Goal: Task Accomplishment & Management: Use online tool/utility

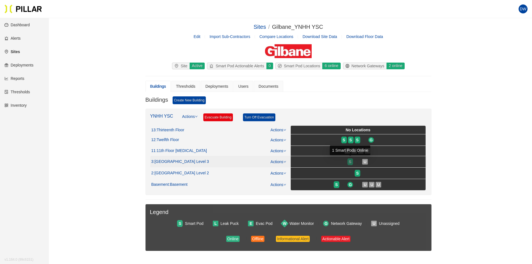
click at [350, 162] on span "S" at bounding box center [350, 162] width 3 height 6
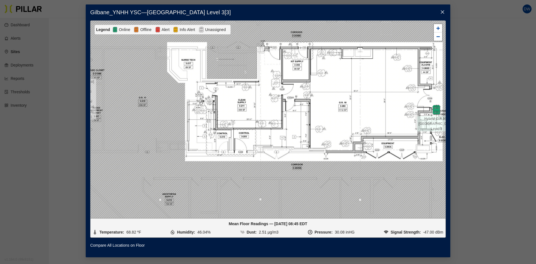
click at [443, 15] on span "Close" at bounding box center [443, 12] width 16 height 16
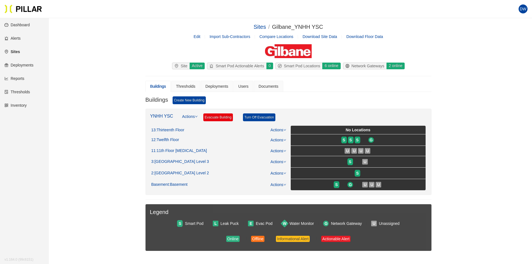
click at [24, 81] on link "Reports" at bounding box center [14, 78] width 20 height 4
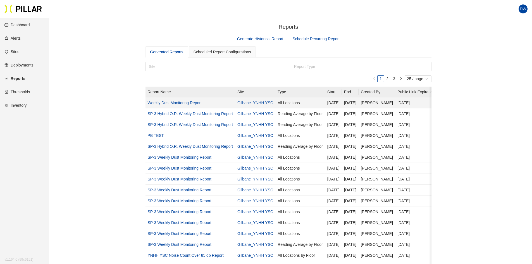
click at [189, 103] on link "Weekly Dust Monitoring Report" at bounding box center [175, 103] width 54 height 4
click at [219, 54] on div "Scheduled Report Configurations" at bounding box center [222, 52] width 58 height 6
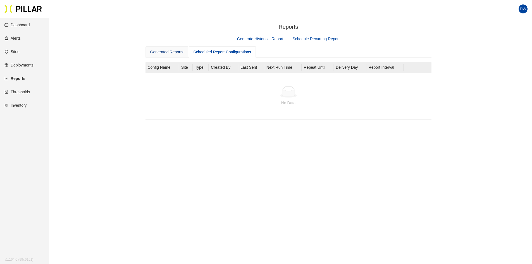
click at [171, 52] on div "Generated Reports" at bounding box center [166, 52] width 33 height 6
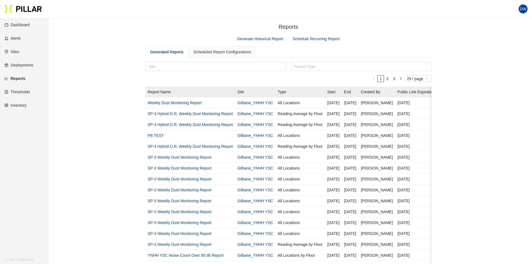
click at [260, 40] on link "Generate Historical Report" at bounding box center [260, 39] width 46 height 4
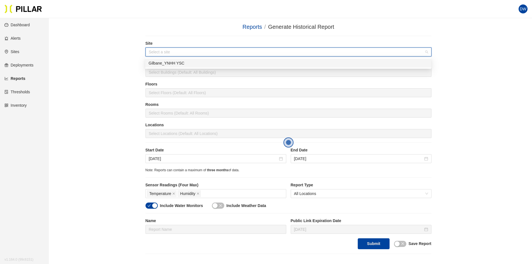
click at [180, 56] on input "search" at bounding box center [286, 52] width 275 height 8
click at [181, 63] on div "Gilbane_YNHH YSC" at bounding box center [288, 63] width 279 height 6
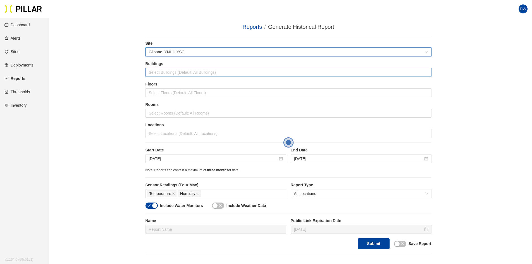
click at [180, 69] on div at bounding box center [288, 72] width 283 height 8
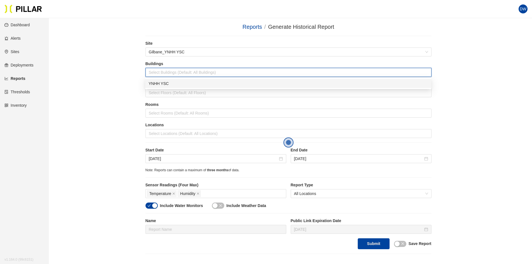
click at [174, 82] on div "YNHH YSC" at bounding box center [288, 83] width 279 height 6
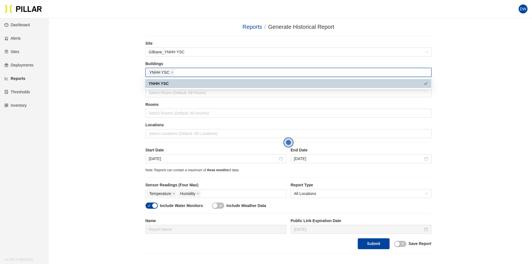
click at [175, 83] on div "YNHH YSC" at bounding box center [286, 83] width 275 height 6
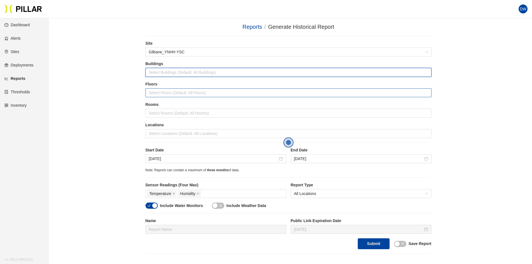
click at [173, 89] on div at bounding box center [288, 93] width 283 height 8
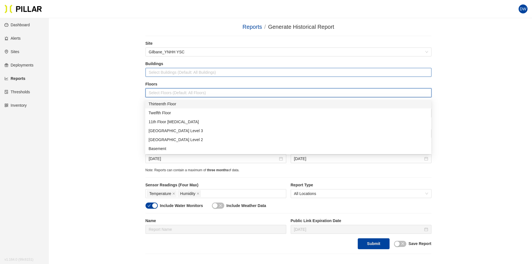
click at [183, 70] on div at bounding box center [288, 72] width 283 height 8
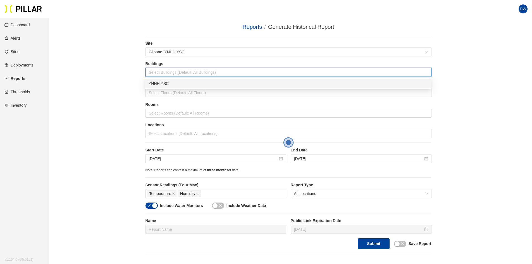
click at [175, 82] on div "YNHH YSC" at bounding box center [288, 83] width 279 height 6
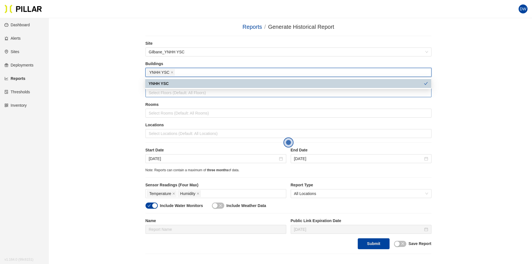
click at [167, 91] on div at bounding box center [288, 93] width 283 height 8
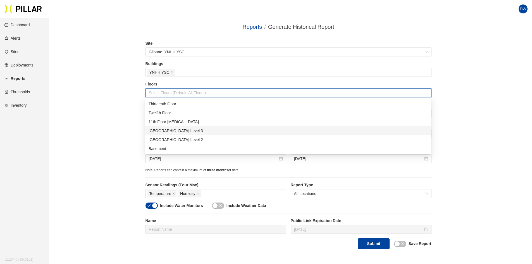
click at [180, 133] on div "[GEOGRAPHIC_DATA] Level 3" at bounding box center [288, 131] width 279 height 6
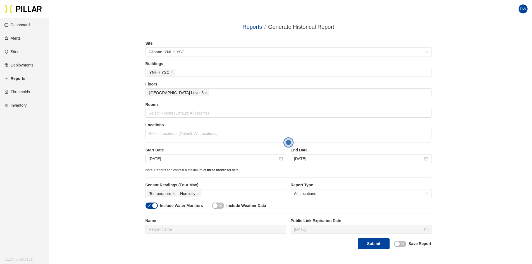
click at [134, 104] on div "Reports / Generate Historical Report / Site Gilbane_YNHH YSC Buildings YNHH YSC…" at bounding box center [288, 138] width 451 height 231
click at [167, 111] on div at bounding box center [288, 113] width 283 height 8
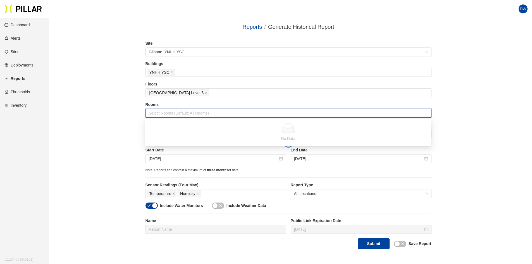
click at [118, 112] on div "Reports / Generate Historical Report / Site Gilbane_YNHH YSC Buildings YNHH YSC…" at bounding box center [288, 138] width 451 height 231
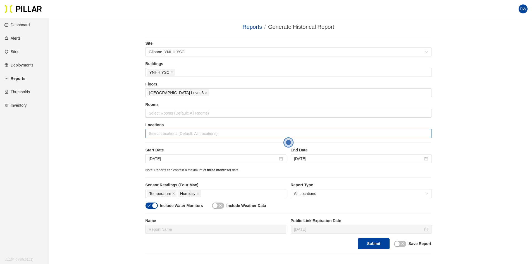
click at [172, 131] on div at bounding box center [288, 134] width 283 height 8
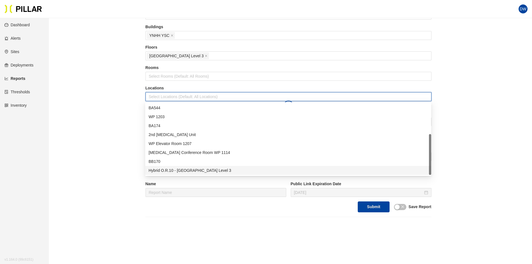
scroll to position [79, 0]
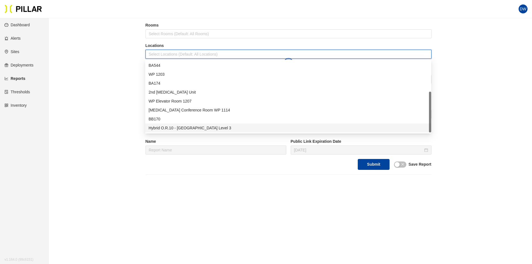
click at [204, 128] on div "Hybrid O.R.10 - [GEOGRAPHIC_DATA] Level 3" at bounding box center [288, 128] width 279 height 6
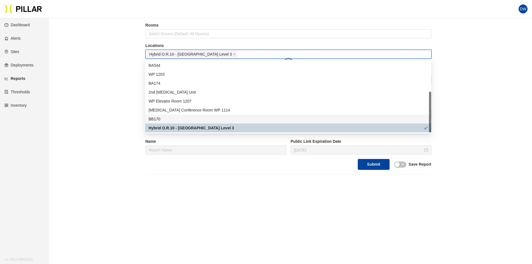
click at [106, 100] on div "Reports / Generate Historical Report / Site Gilbane_YNHH YSC Buildings YNHH YSC…" at bounding box center [288, 58] width 451 height 231
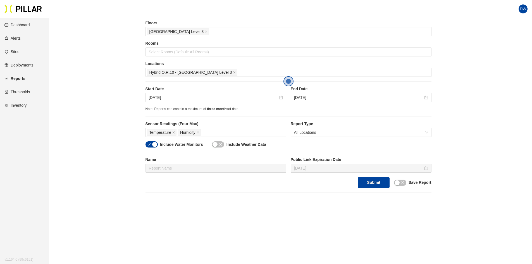
scroll to position [51, 0]
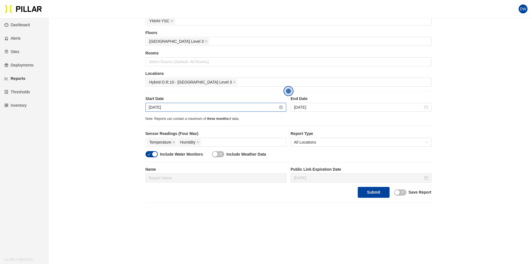
click at [279, 109] on div "[DATE]" at bounding box center [216, 107] width 134 height 6
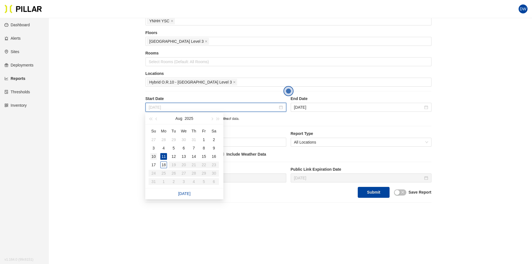
type input "[DATE]"
click at [155, 157] on div "10" at bounding box center [153, 156] width 7 height 7
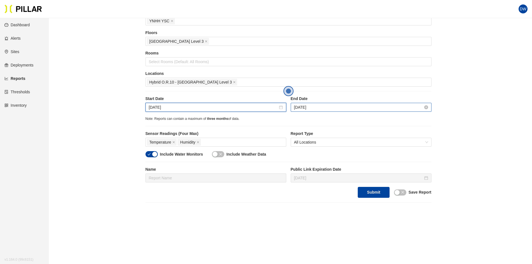
click at [330, 105] on input "[DATE]" at bounding box center [358, 107] width 129 height 6
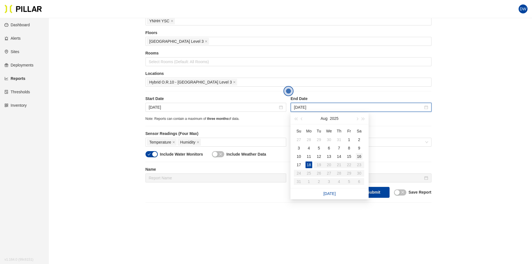
type input "[DATE]"
click at [360, 156] on div "16" at bounding box center [359, 156] width 7 height 7
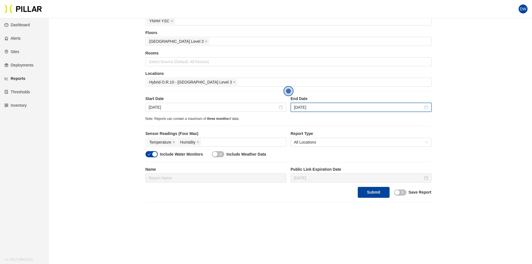
click at [339, 121] on div "Note: Reports can contain a maximum of three months of data." at bounding box center [288, 118] width 286 height 5
click at [219, 140] on div "Temperature Humidity" at bounding box center [216, 142] width 138 height 8
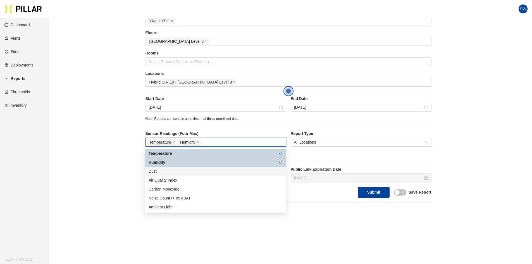
click at [199, 172] on div "Dust" at bounding box center [216, 171] width 134 height 6
click at [336, 148] on div "Report Type All Locations" at bounding box center [361, 141] width 141 height 20
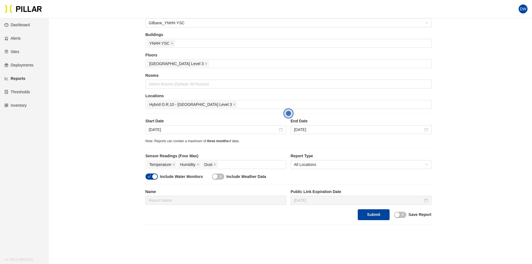
scroll to position [79, 0]
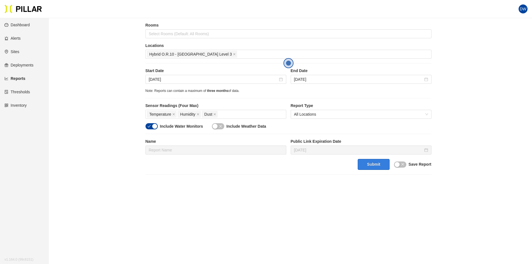
click at [377, 164] on button "Submit" at bounding box center [374, 164] width 32 height 11
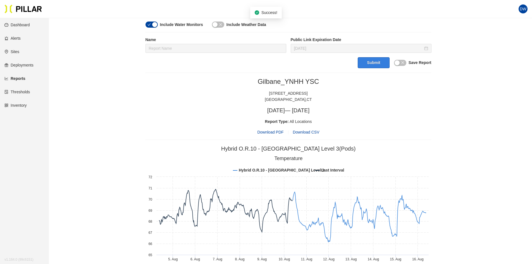
scroll to position [191, 0]
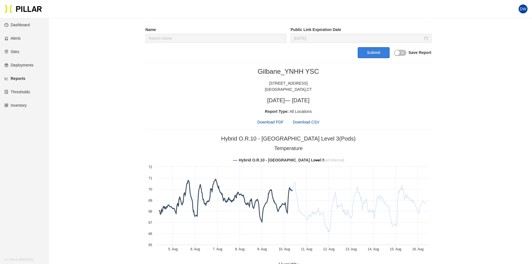
click at [335, 161] on tspan "Last Interval" at bounding box center [332, 160] width 23 height 4
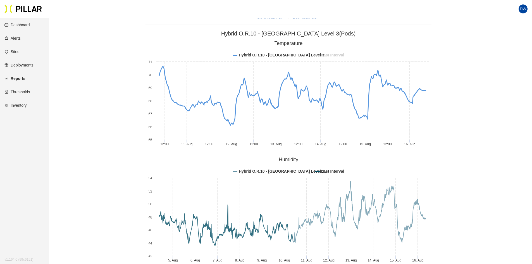
scroll to position [303, 0]
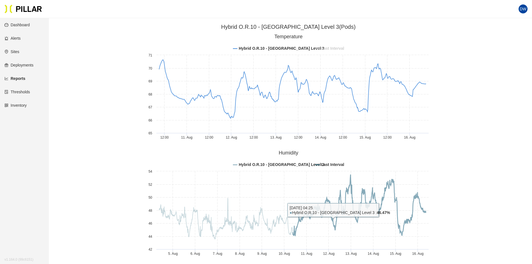
click at [332, 166] on tspan "Last Interval" at bounding box center [332, 164] width 23 height 4
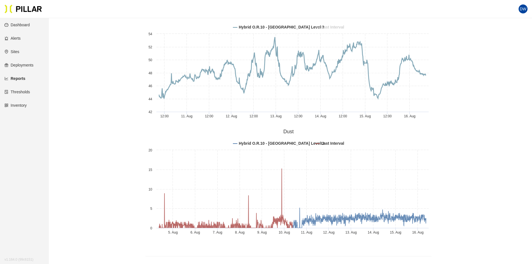
scroll to position [442, 0]
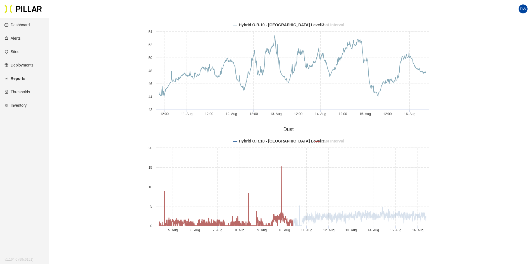
click at [333, 140] on tspan "Last Interval" at bounding box center [332, 141] width 23 height 4
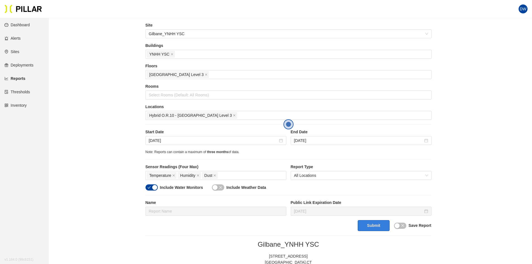
scroll to position [28, 0]
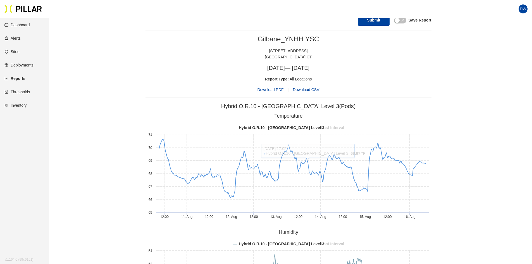
click at [264, 89] on span "Download PDF" at bounding box center [270, 90] width 26 height 6
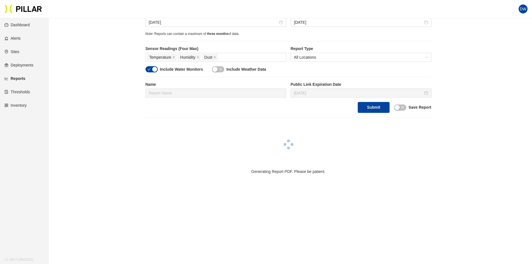
scroll to position [223, 0]
